Goal: Check status: Check status

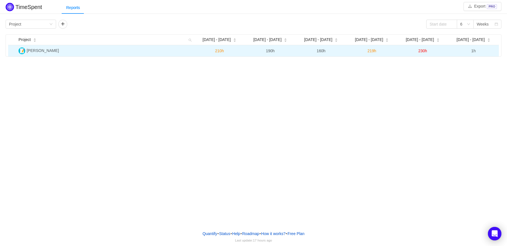
click at [77, 54] on td "[PERSON_NAME]" at bounding box center [105, 50] width 178 height 11
click at [54, 51] on span "[PERSON_NAME]" at bounding box center [43, 50] width 32 height 4
click at [422, 52] on span "230h" at bounding box center [422, 50] width 9 height 4
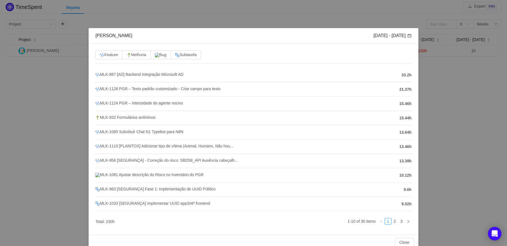
click at [453, 105] on div "Minha [PERSON_NAME] [DATE] - [DATE] Feature Melhoria Bug Subtarefa MLK-887 [AD]…" at bounding box center [253, 123] width 507 height 246
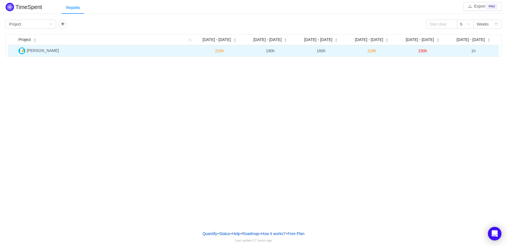
click at [369, 52] on span "219h" at bounding box center [371, 50] width 9 height 4
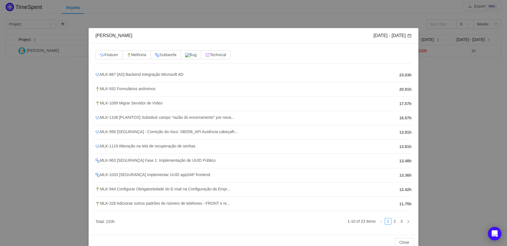
click at [457, 97] on div "Minha [PERSON_NAME] [DATE] - [DATE] Feature Melhoria Subtarefa Bug Technical ML…" at bounding box center [253, 123] width 507 height 246
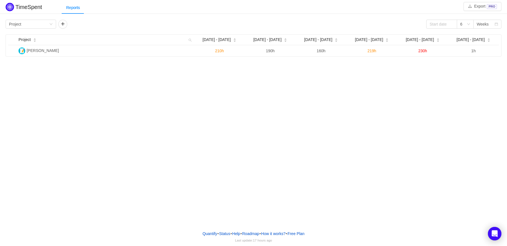
click at [457, 97] on div "Minha [PERSON_NAME] [DATE] - [DATE] Feature Melhoria Subtarefa Bug Technical ML…" at bounding box center [253, 123] width 507 height 246
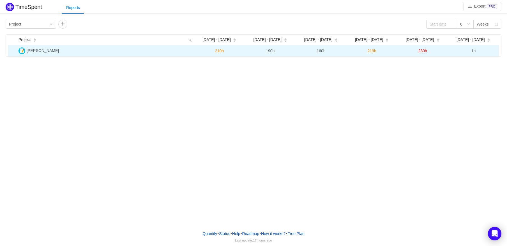
click at [319, 49] on span "160h" at bounding box center [320, 50] width 9 height 4
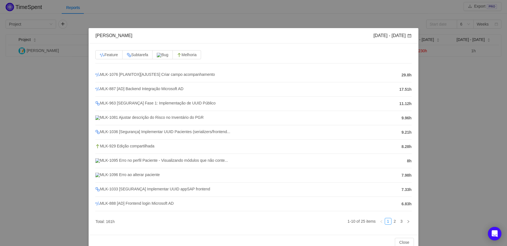
click at [453, 112] on div "[PERSON_NAME] [DATE] - [DATE] Feature Subtarefa Bug Melhoria MLK-1076 [PLANITOX…" at bounding box center [253, 123] width 507 height 246
